Goal: Transaction & Acquisition: Purchase product/service

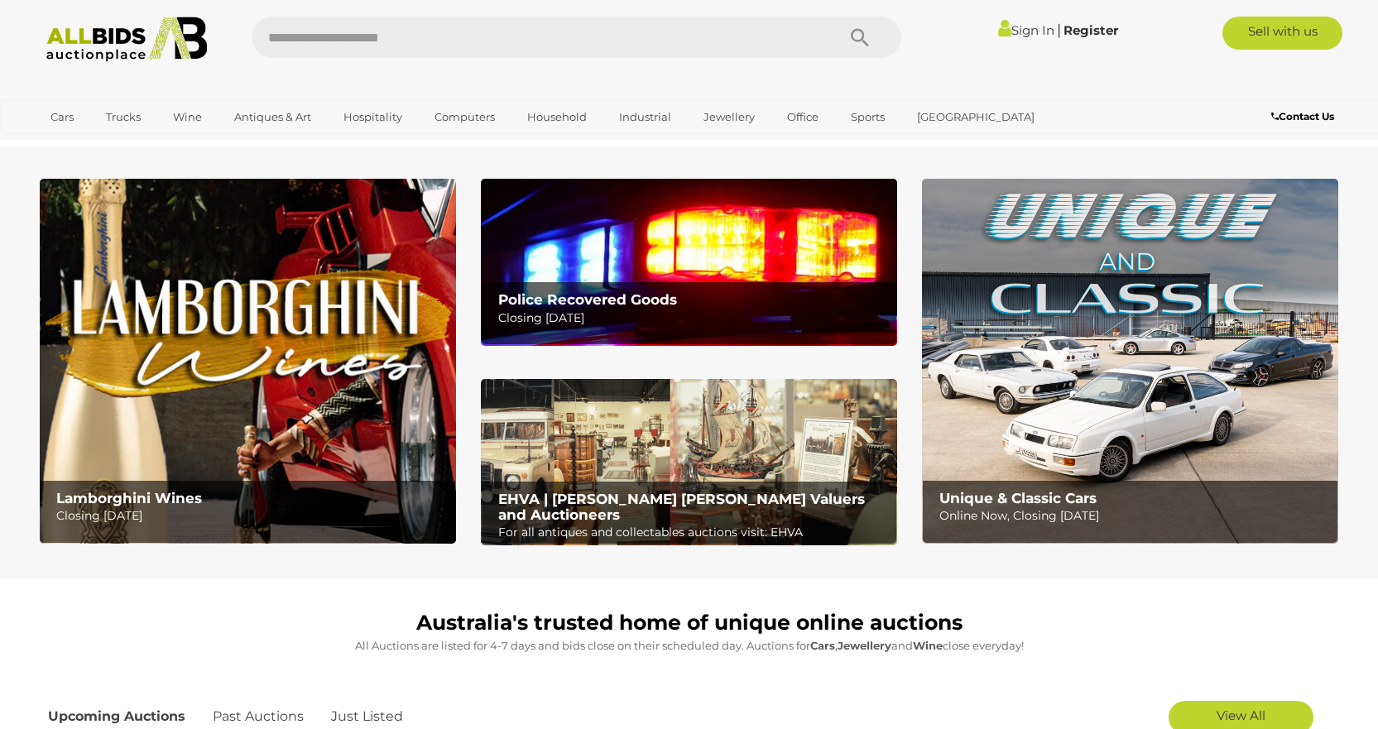
click at [1018, 31] on link "Sign In" at bounding box center [1026, 30] width 56 height 16
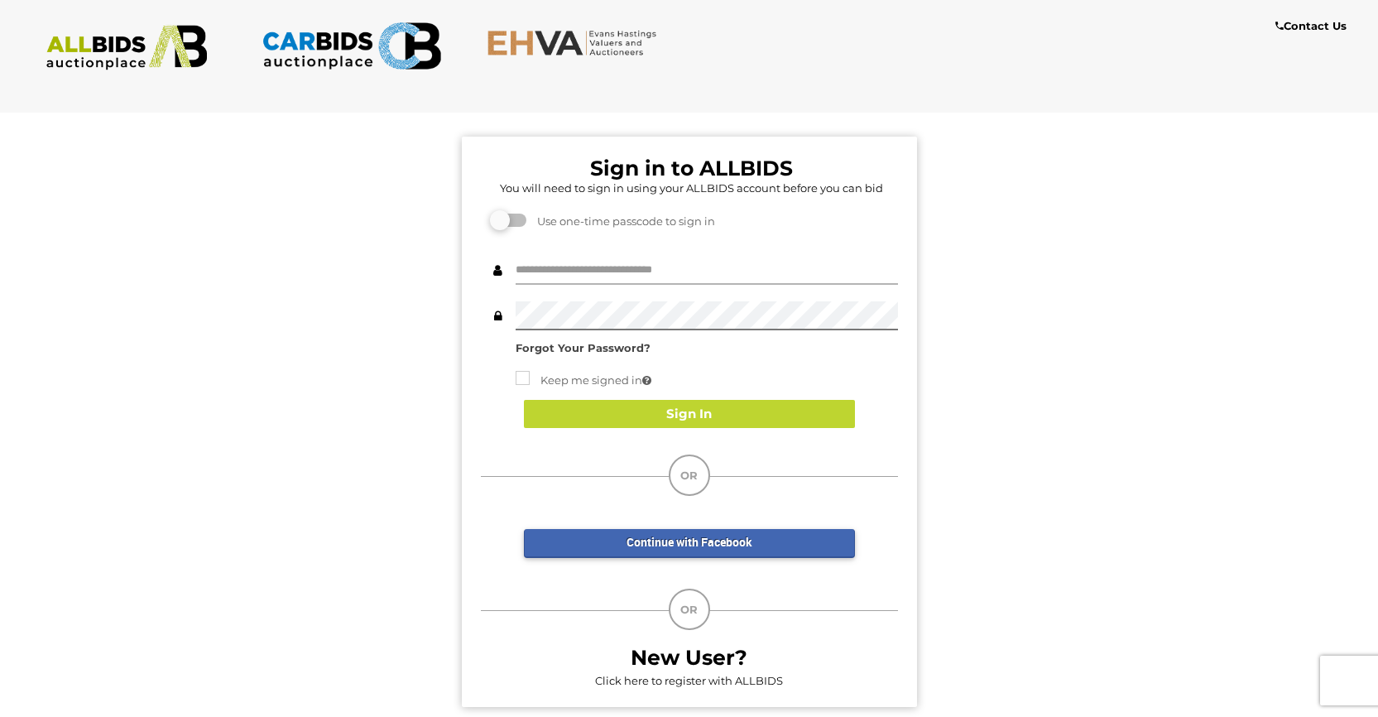
click at [622, 274] on input "text" at bounding box center [707, 270] width 382 height 29
type input "**********"
click at [628, 405] on div "Sign In" at bounding box center [689, 414] width 417 height 62
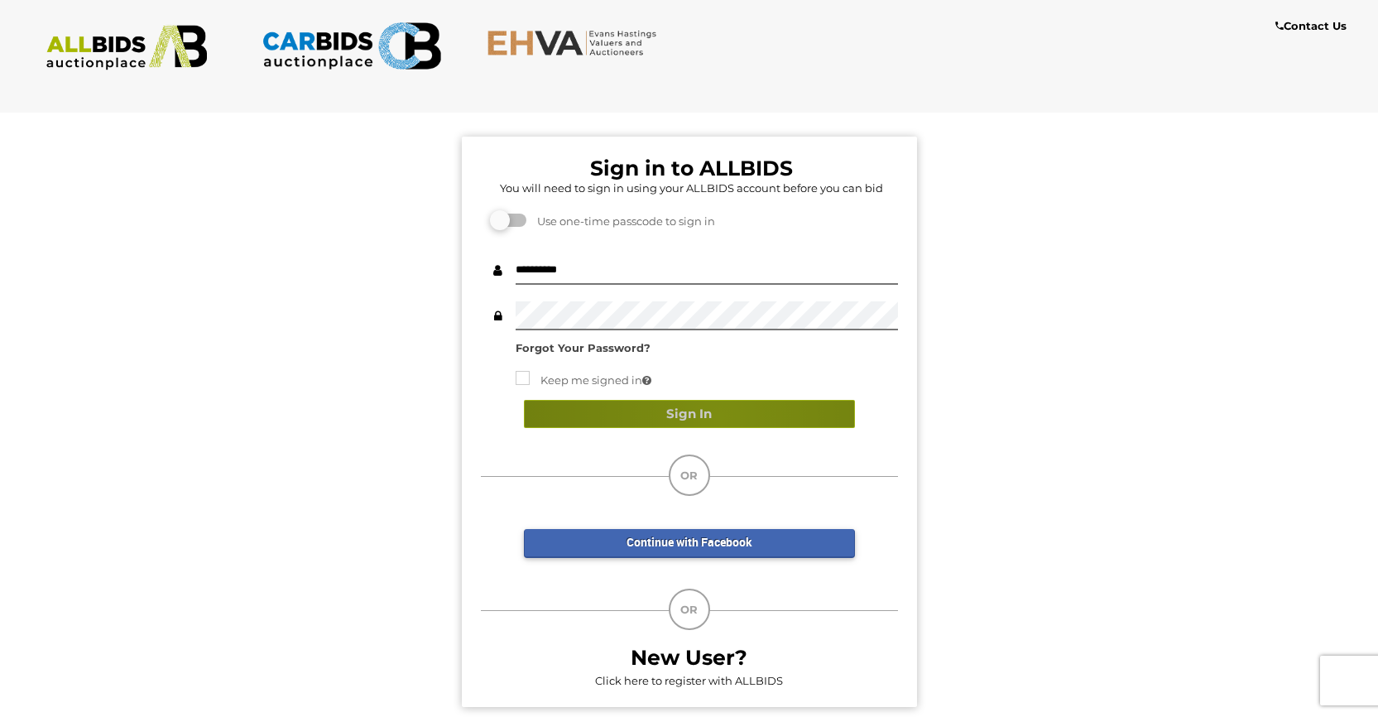
click at [719, 416] on button "Sign In" at bounding box center [689, 414] width 331 height 29
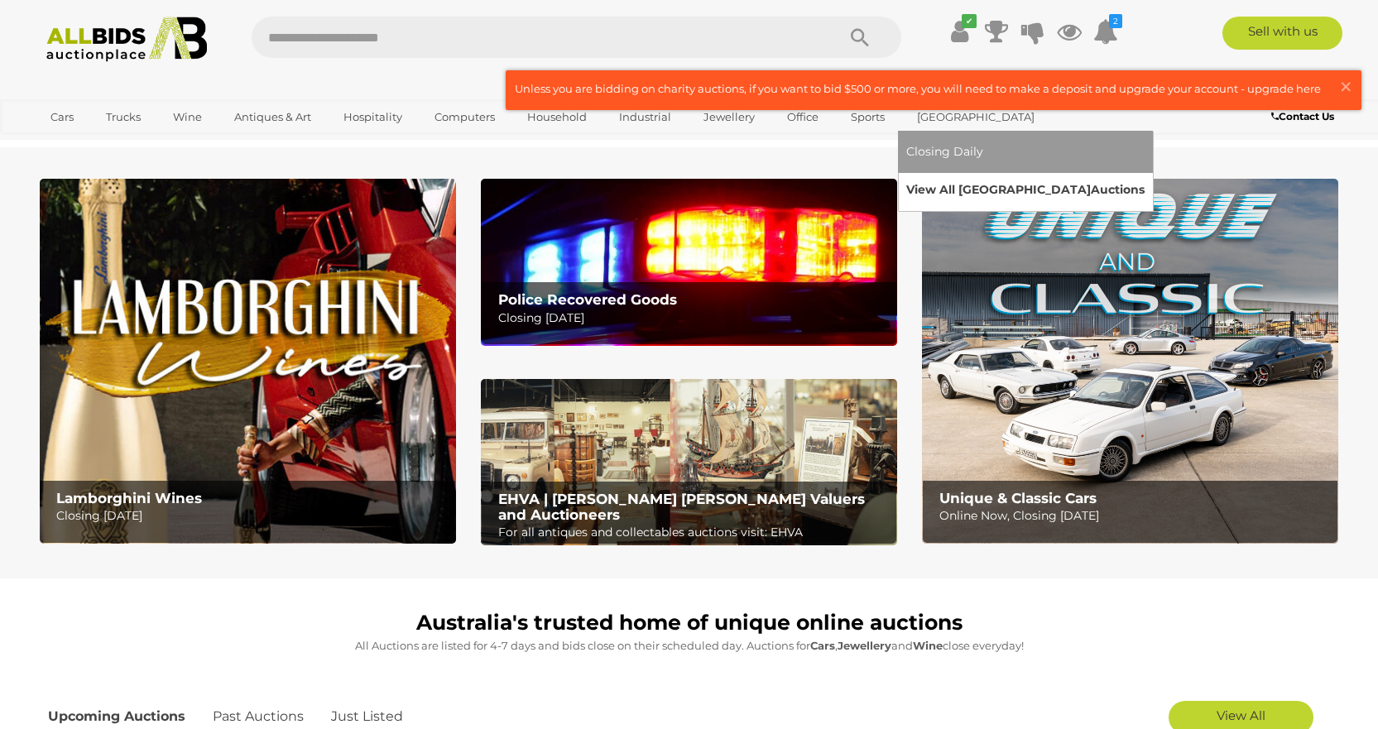
click at [934, 186] on link "View All Sydney Auctions" at bounding box center [1025, 190] width 238 height 26
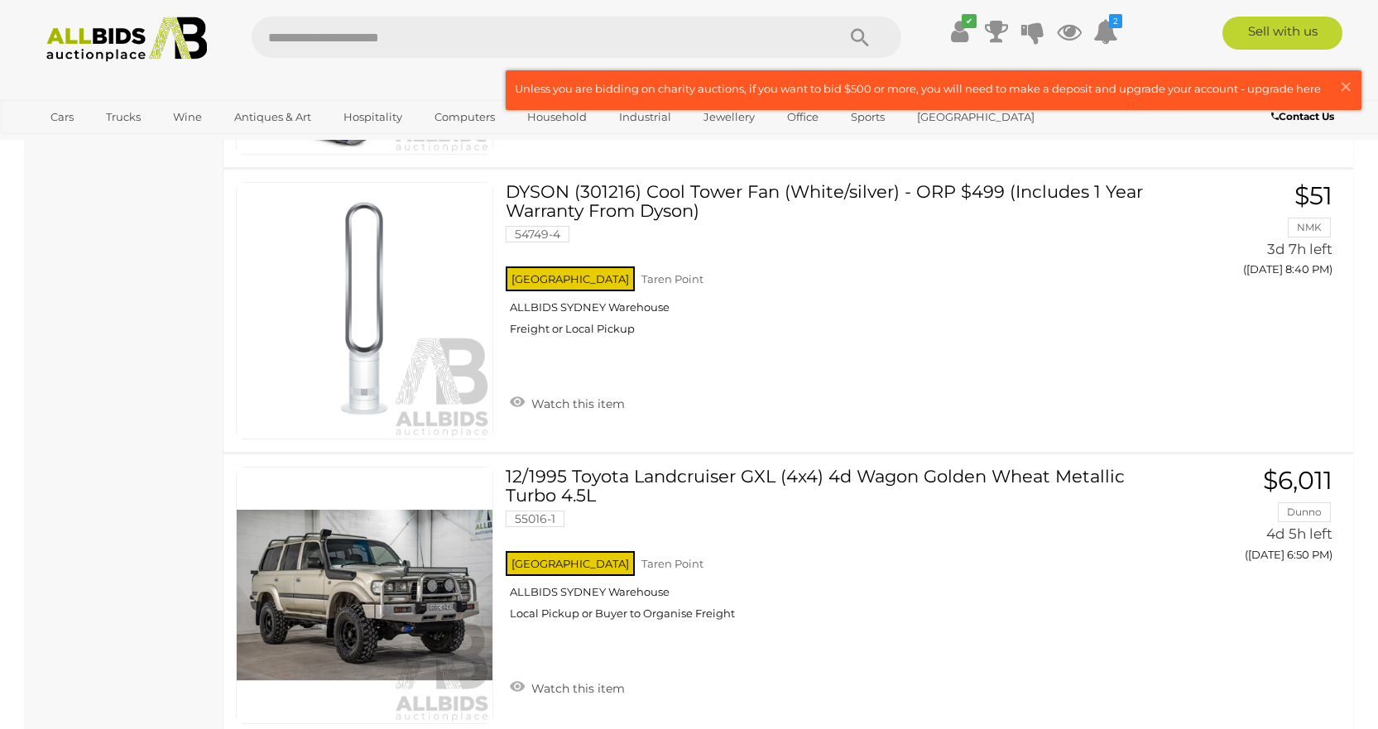
scroll to position [13984, 0]
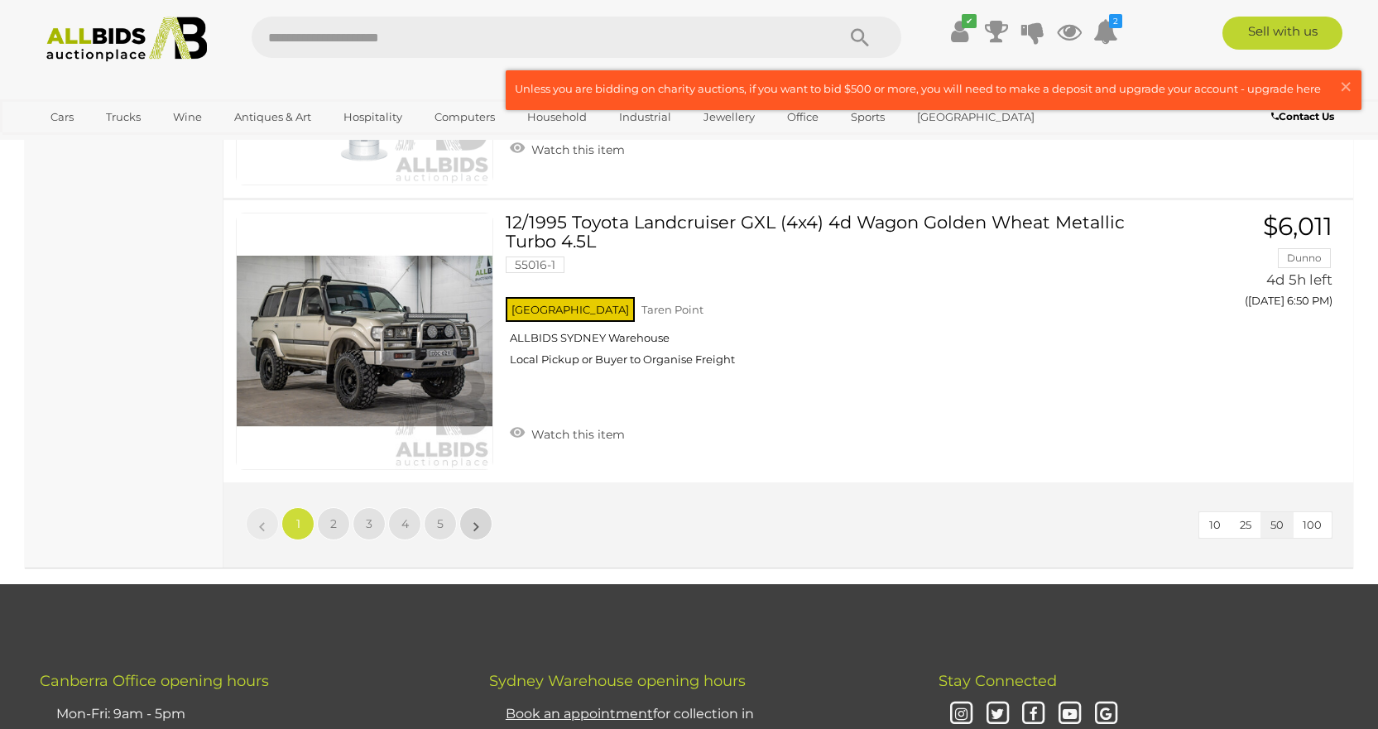
click at [475, 519] on li "»" at bounding box center [476, 523] width 32 height 33
click at [471, 520] on link "»" at bounding box center [475, 523] width 33 height 33
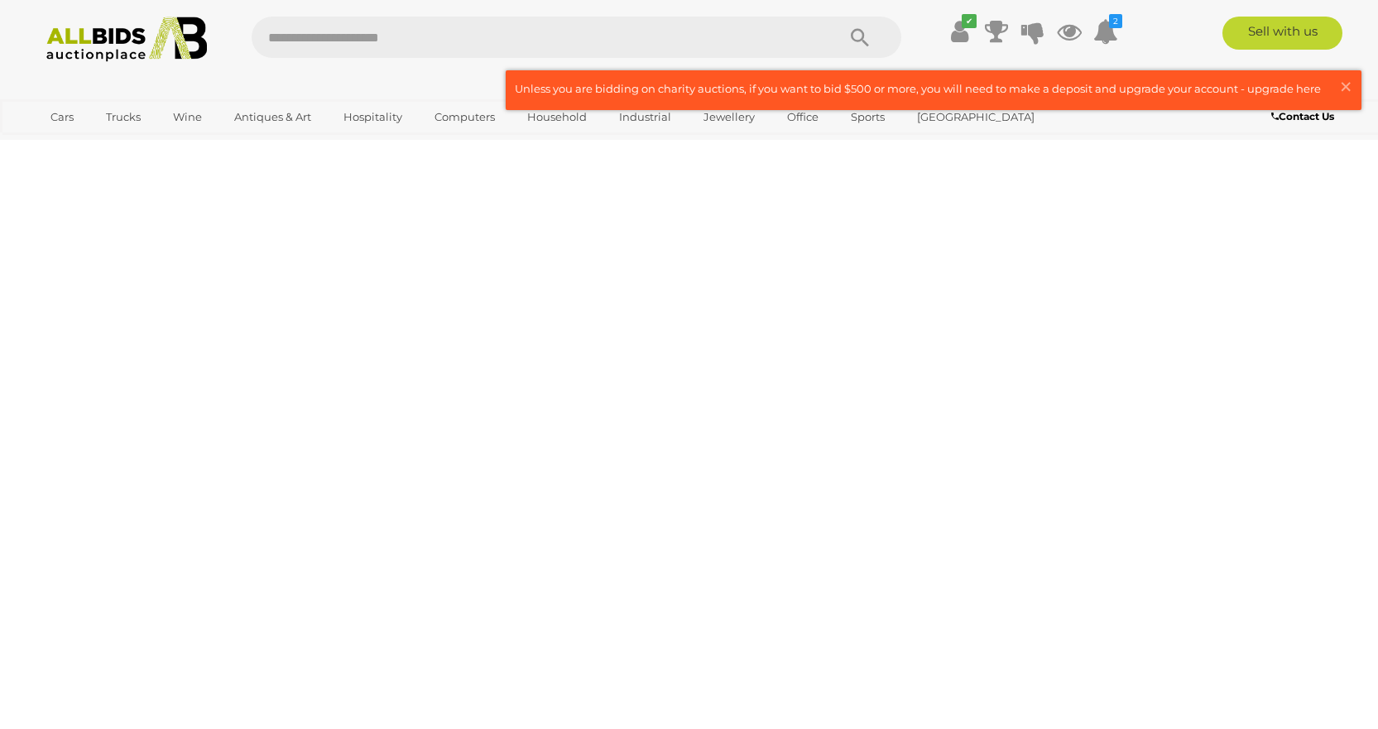
scroll to position [53, 0]
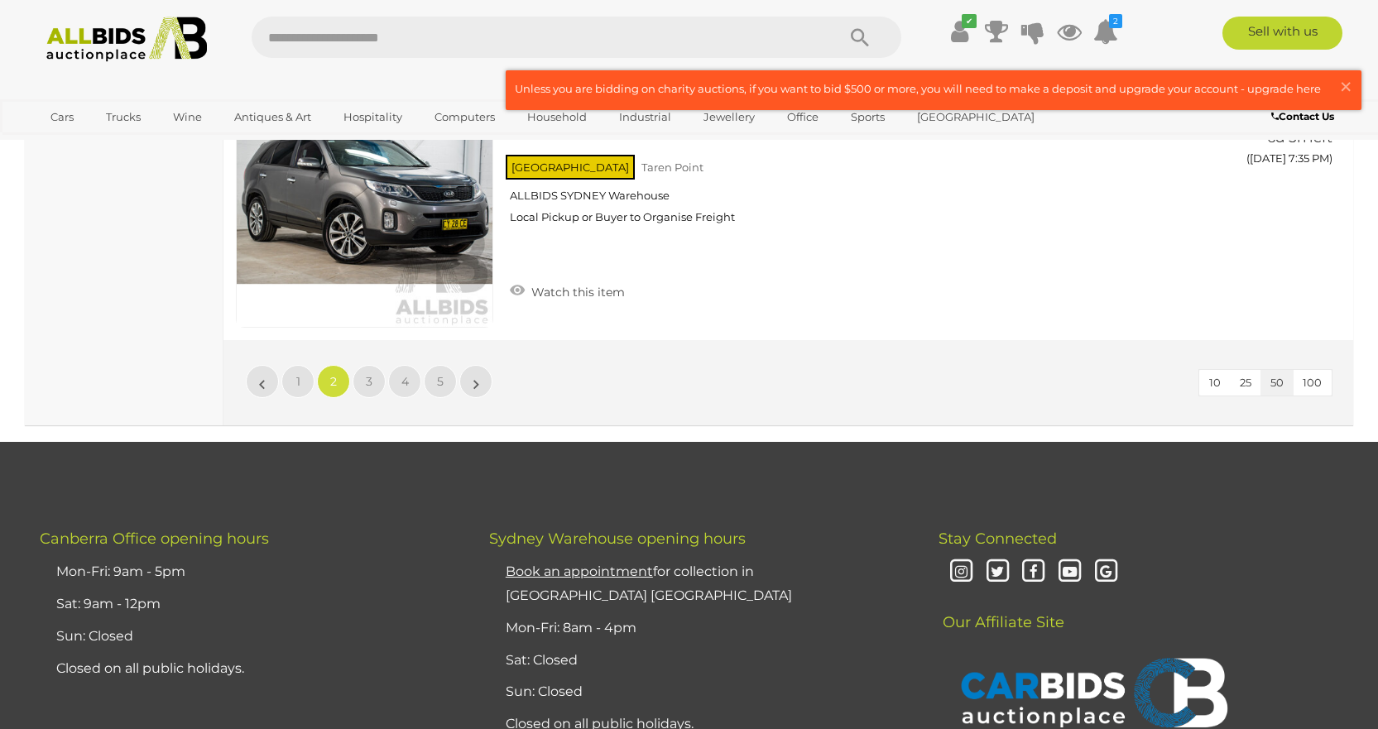
scroll to position [14120, 0]
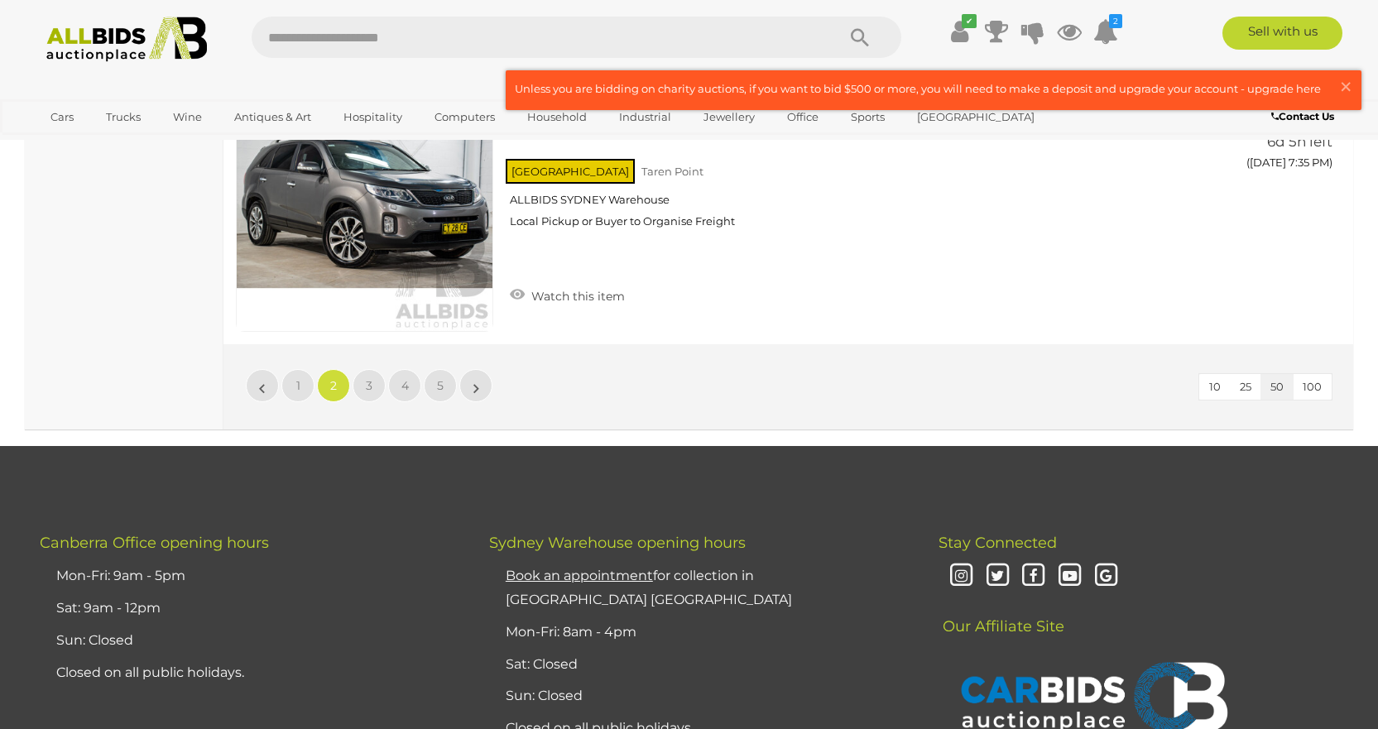
click at [475, 388] on li "»" at bounding box center [476, 385] width 32 height 33
click at [471, 385] on link "»" at bounding box center [475, 385] width 33 height 33
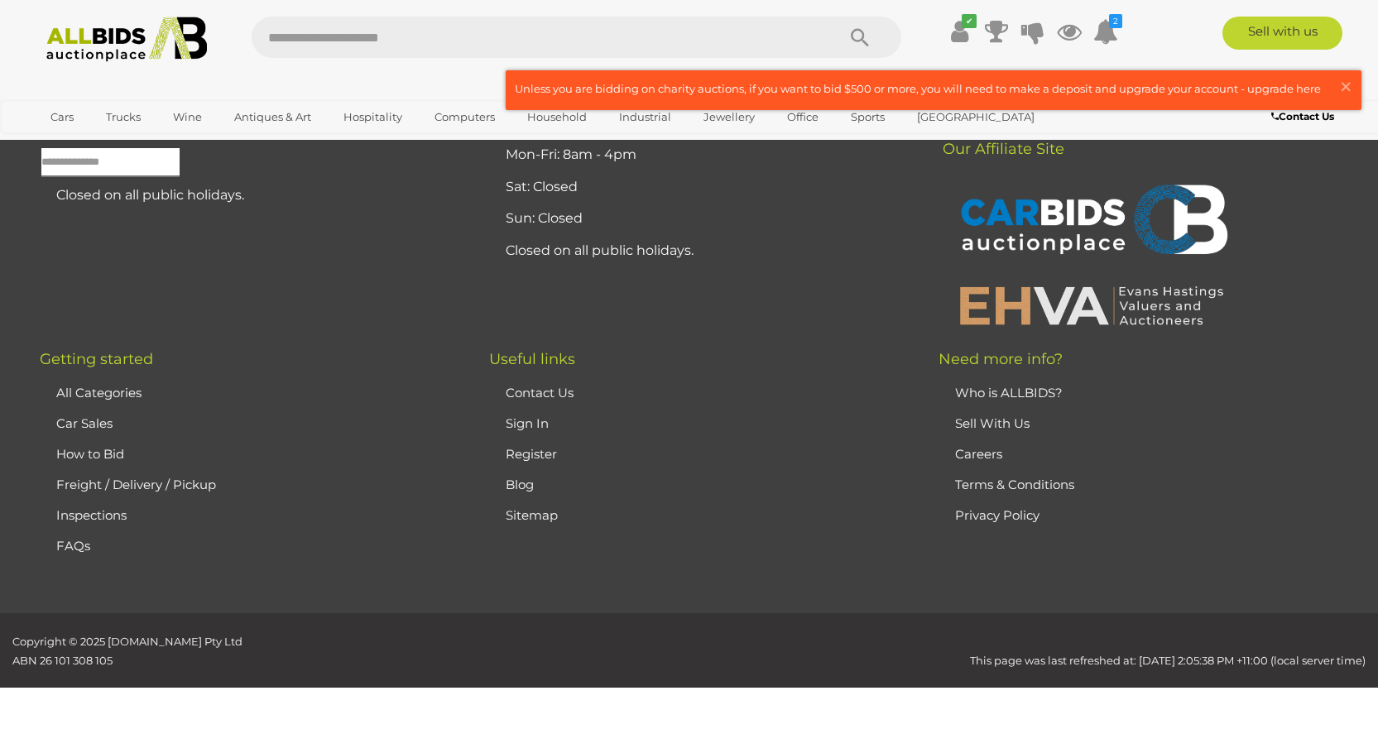
scroll to position [53, 0]
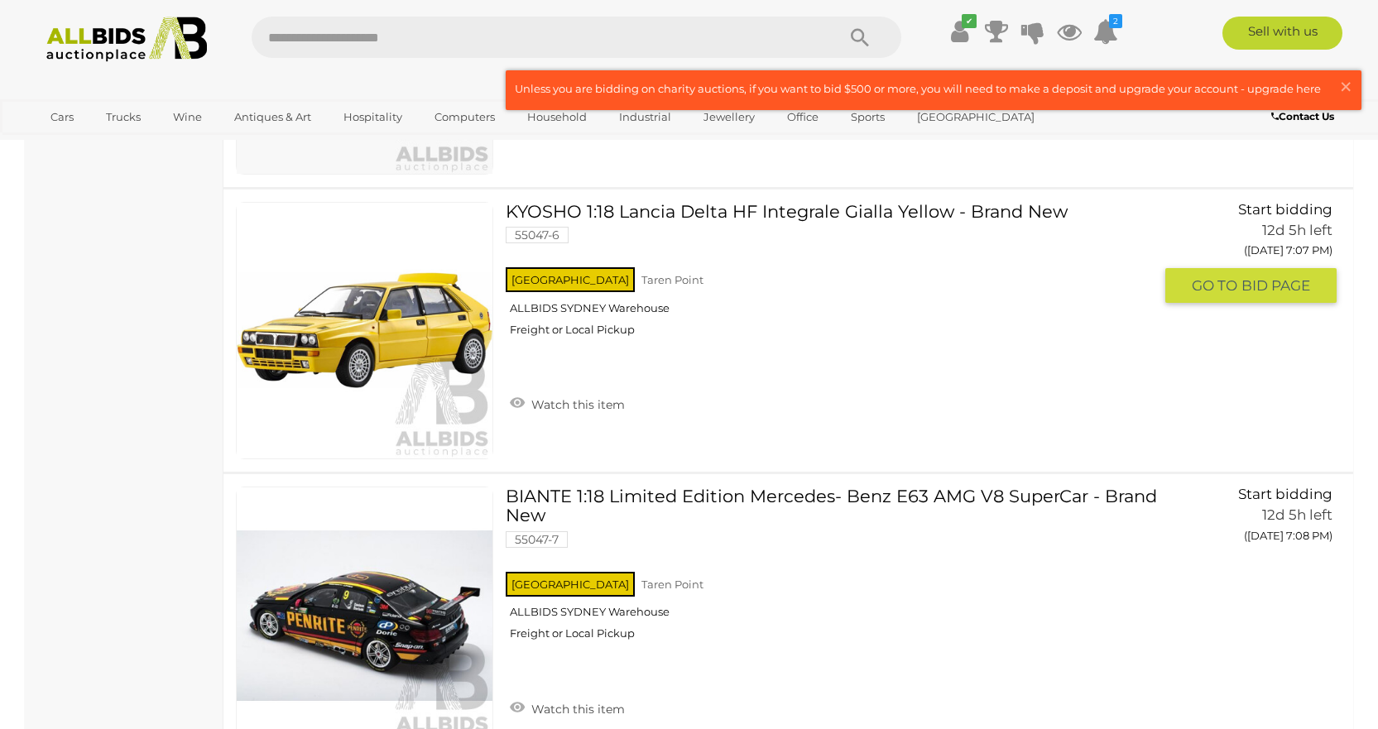
scroll to position [10396, 0]
